Goal: Navigation & Orientation: Find specific page/section

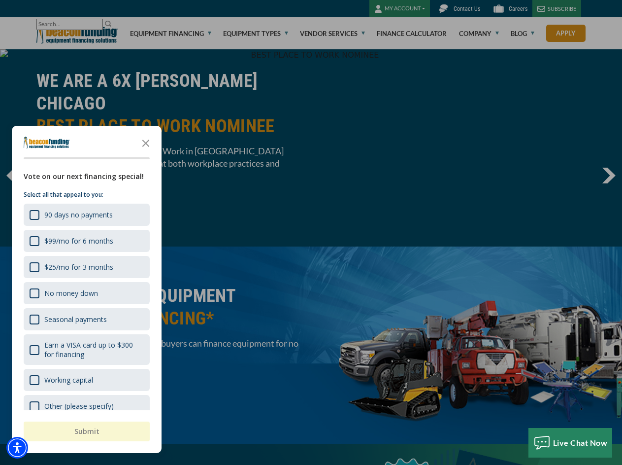
click at [17, 447] on img "Accessibility Menu" at bounding box center [17, 448] width 22 height 22
click at [311, 232] on body "Skip to main content Enable accessibility for low vision Open the accessibility…" at bounding box center [311, 232] width 622 height 465
click at [146, 142] on body "Skip to main content Enable accessibility for low vision Open the accessibility…" at bounding box center [311, 232] width 622 height 465
click at [86, 214] on body "Skip to main content Enable accessibility for low vision Open the accessibility…" at bounding box center [311, 232] width 622 height 465
click at [86, 240] on body "Skip to main content Enable accessibility for low vision Open the accessibility…" at bounding box center [311, 232] width 622 height 465
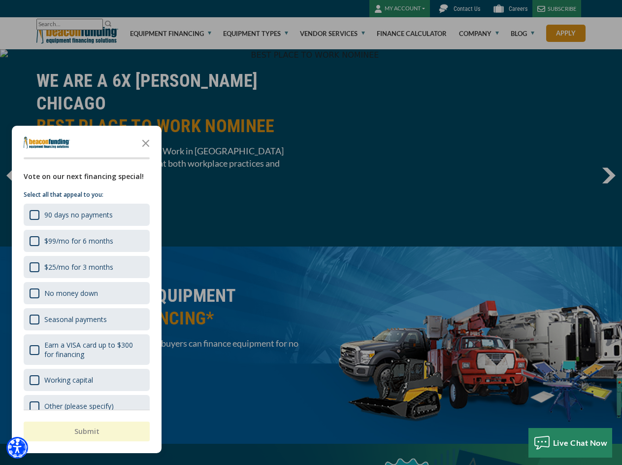
click at [86, 267] on body "Skip to main content Enable accessibility for low vision Open the accessibility…" at bounding box center [311, 232] width 622 height 465
